Goal: Information Seeking & Learning: Find specific page/section

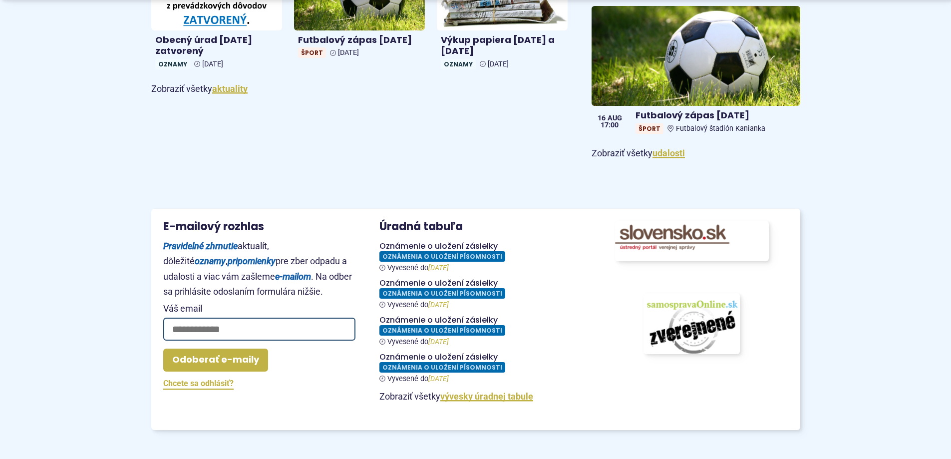
scroll to position [749, 0]
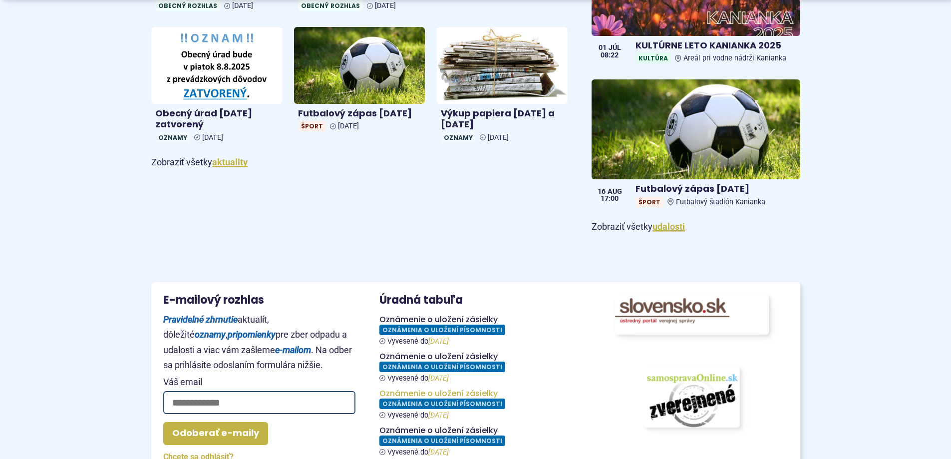
scroll to position [799, 0]
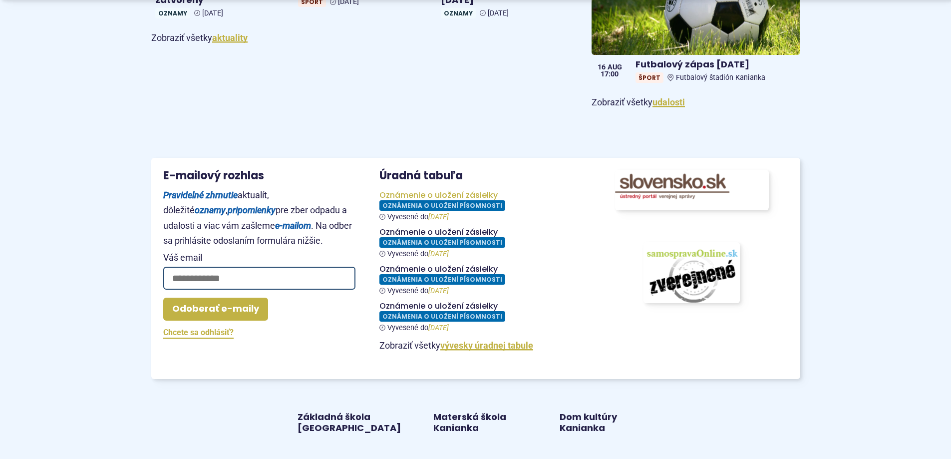
click at [429, 199] on figure at bounding box center [475, 205] width 192 height 31
